Goal: Navigation & Orientation: Go to known website

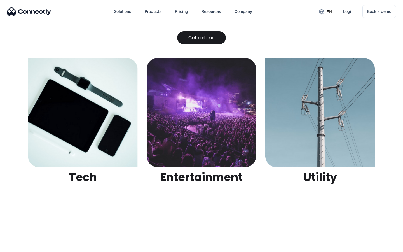
scroll to position [1764, 0]
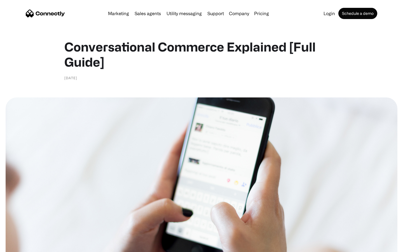
scroll to position [2210, 0]
